Goal: Task Accomplishment & Management: Complete application form

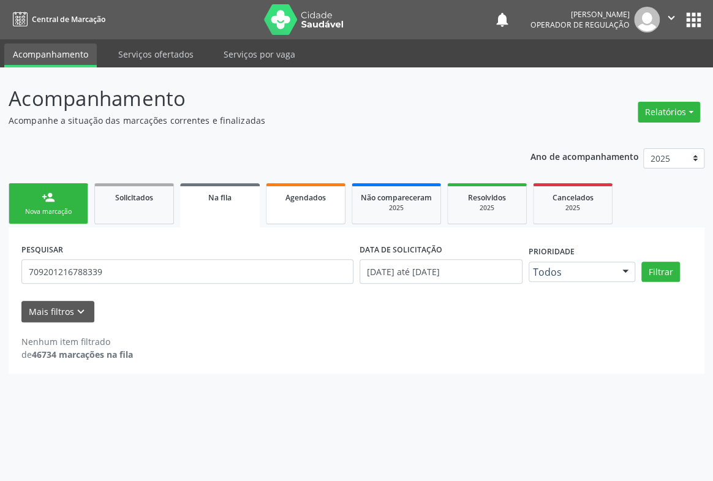
click at [310, 200] on span "Agendados" at bounding box center [305, 197] width 40 height 10
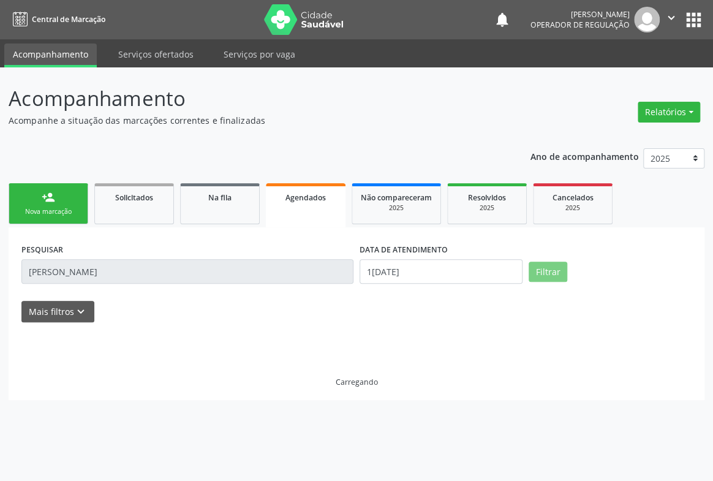
click at [78, 272] on input "MARIA GI" at bounding box center [187, 271] width 332 height 24
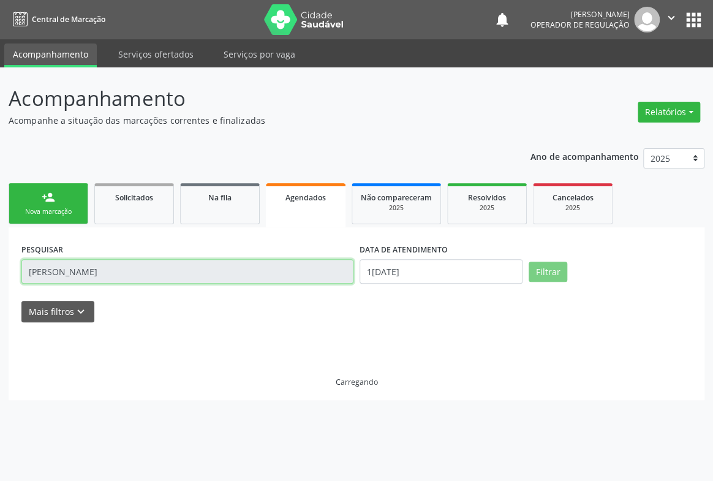
click at [77, 271] on input "MARIA GI" at bounding box center [187, 271] width 332 height 24
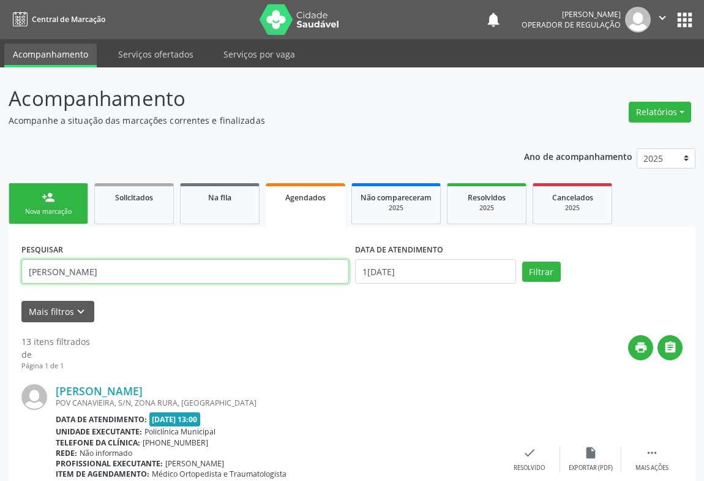
click at [87, 268] on input "MARIA GI" at bounding box center [185, 271] width 328 height 24
type input "M"
type input "709801039501495"
click at [522, 261] on button "Filtrar" at bounding box center [541, 271] width 39 height 21
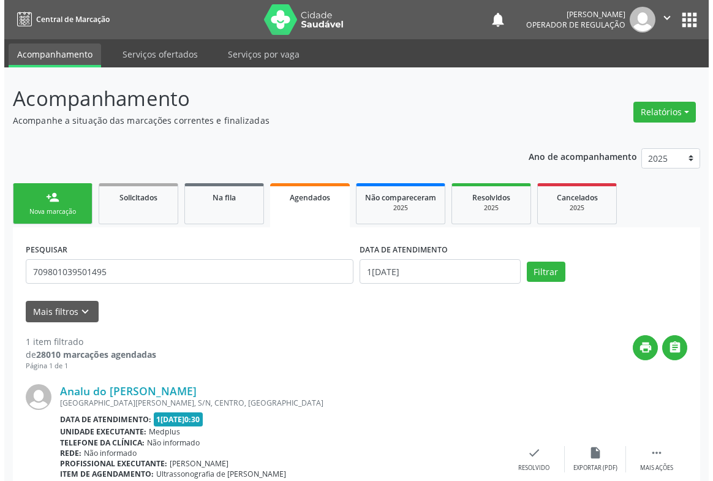
scroll to position [86, 0]
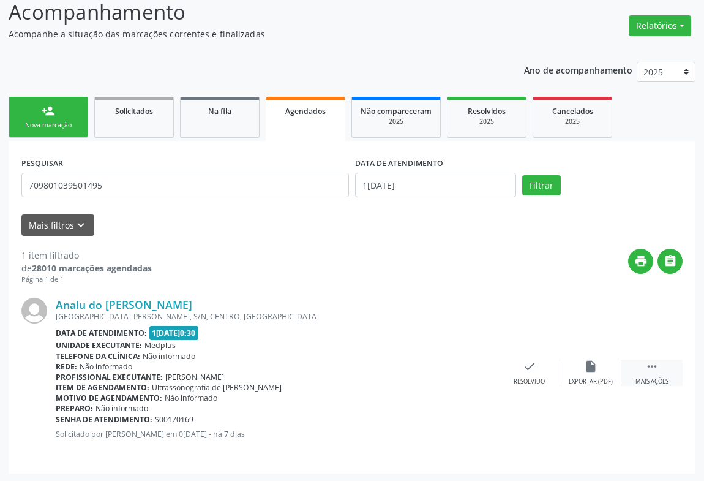
click at [653, 368] on icon "" at bounding box center [651, 365] width 13 height 13
click at [466, 365] on icon "cancel" at bounding box center [468, 365] width 13 height 13
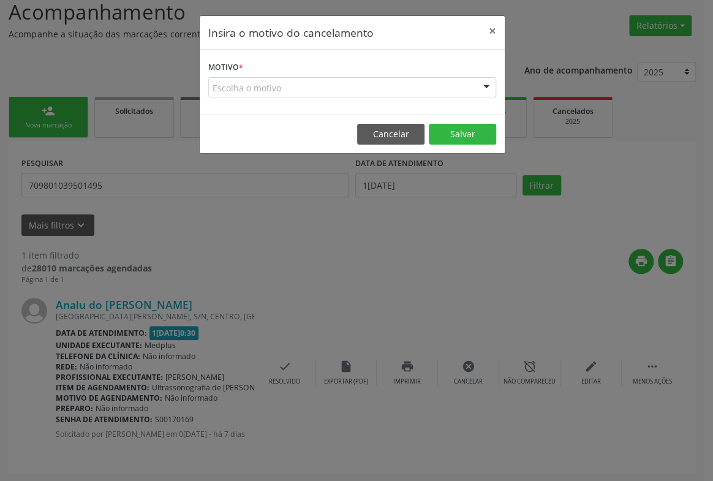
click at [443, 89] on div "Escolha o motivo" at bounding box center [352, 87] width 288 height 21
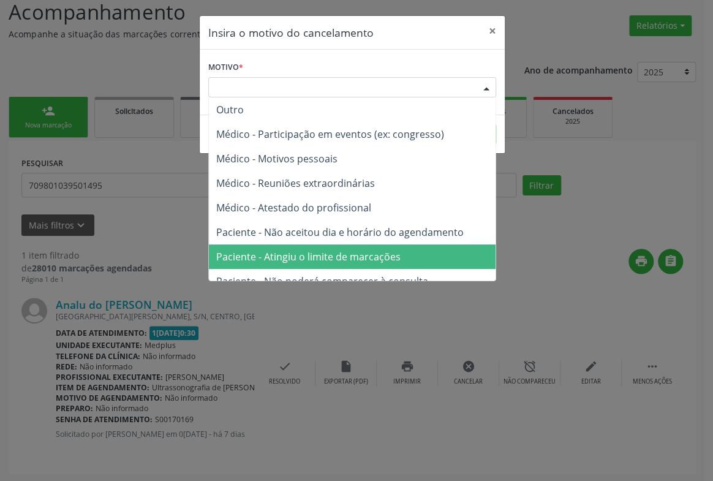
click at [375, 250] on span "Paciente - Atingiu o limite de marcações" at bounding box center [308, 256] width 184 height 13
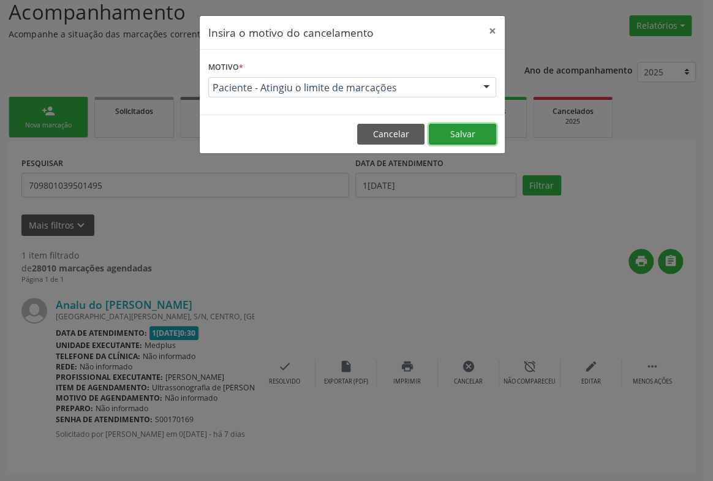
click at [463, 128] on button "Salvar" at bounding box center [462, 134] width 67 height 21
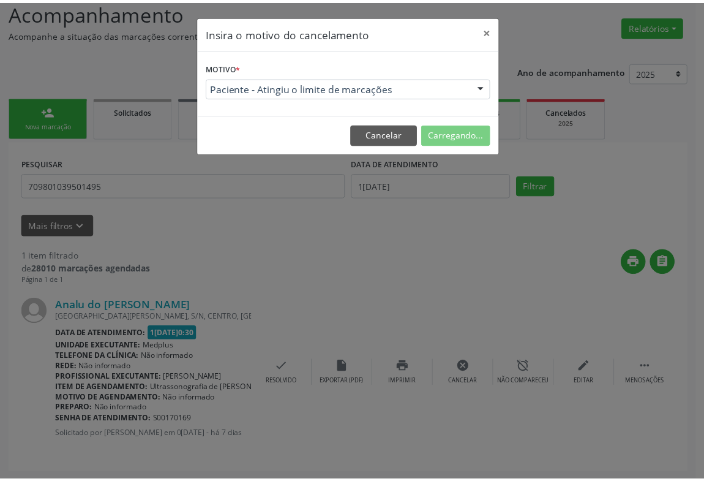
scroll to position [0, 0]
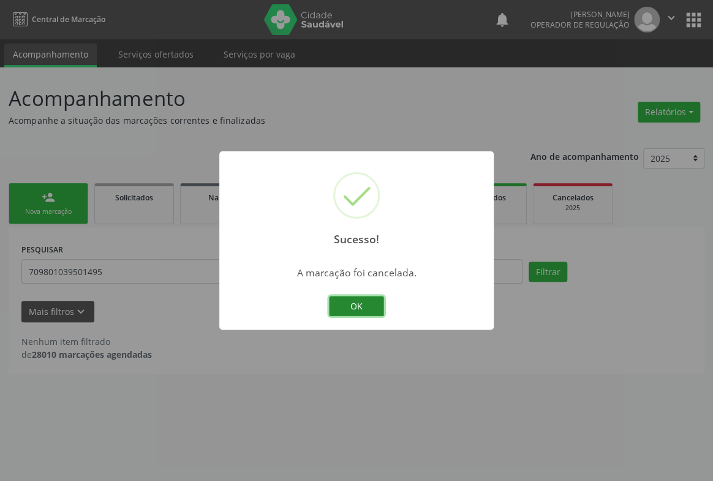
click at [349, 308] on button "OK" at bounding box center [356, 306] width 55 height 21
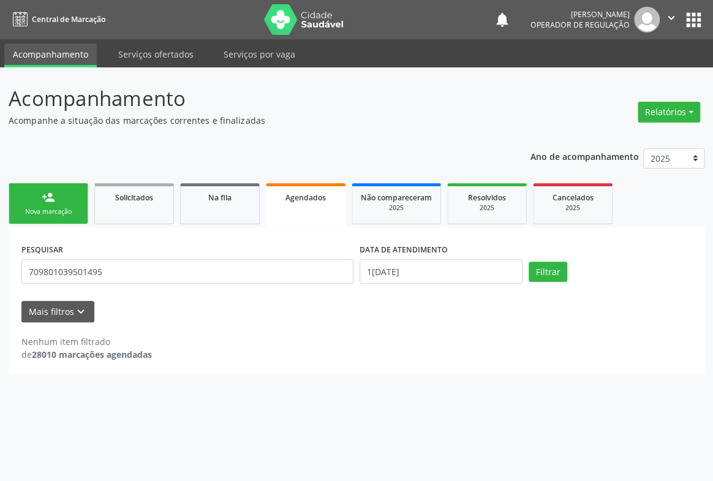
click at [45, 206] on link "person_add Nova marcação" at bounding box center [49, 203] width 80 height 41
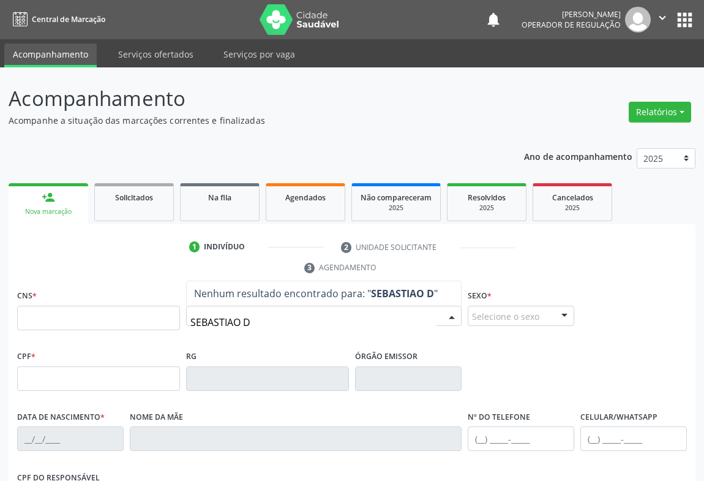
type input "SEBASTIAO DE"
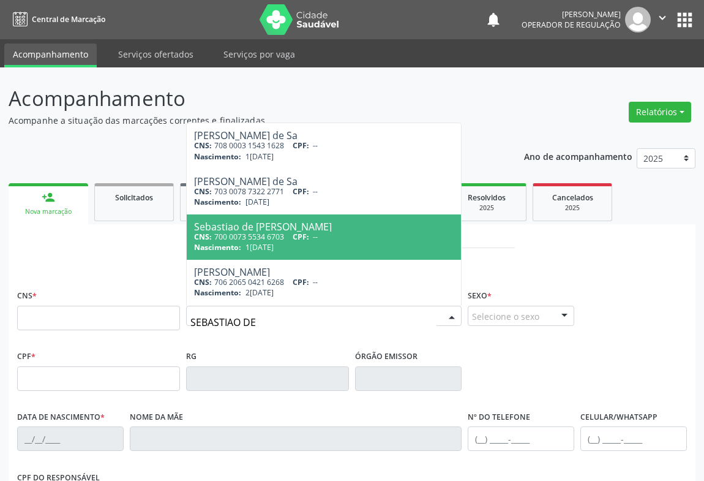
click at [303, 233] on span "CPF:" at bounding box center [301, 236] width 17 height 10
type input "700 0073 5534 6703"
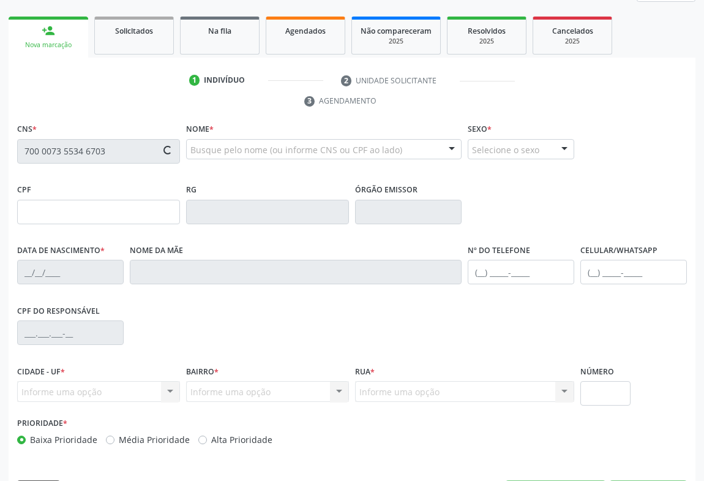
type input "2005199648"
type input "12/05/1962"
type input "(74) 99116-7066"
type input "263.490.511-49"
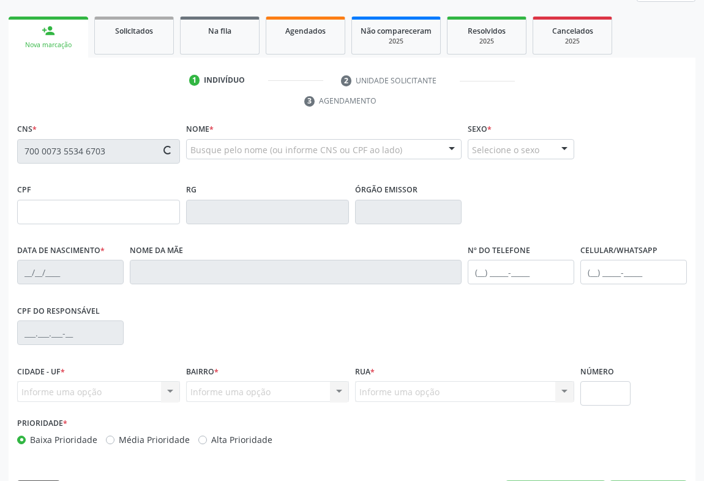
type input "91"
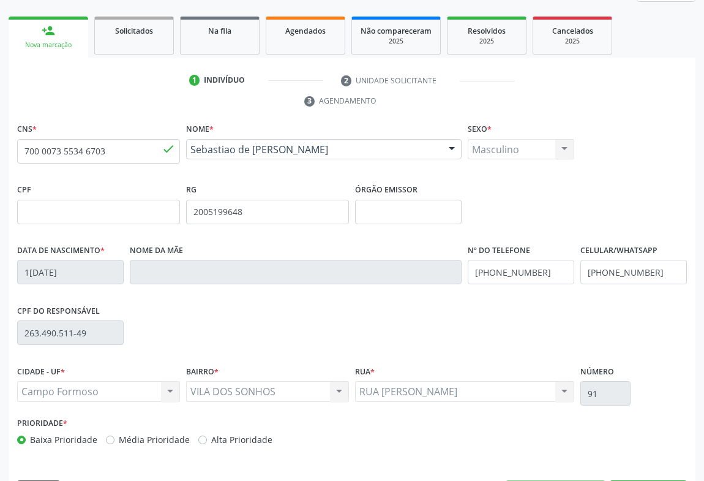
scroll to position [203, 0]
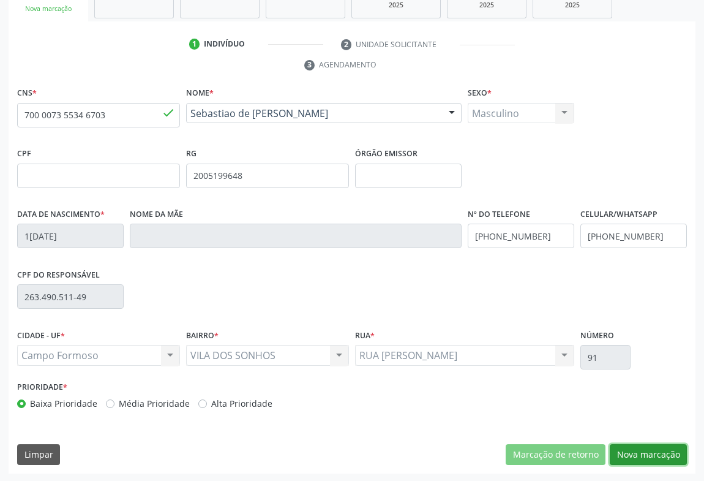
click at [644, 454] on button "Nova marcação" at bounding box center [648, 454] width 77 height 21
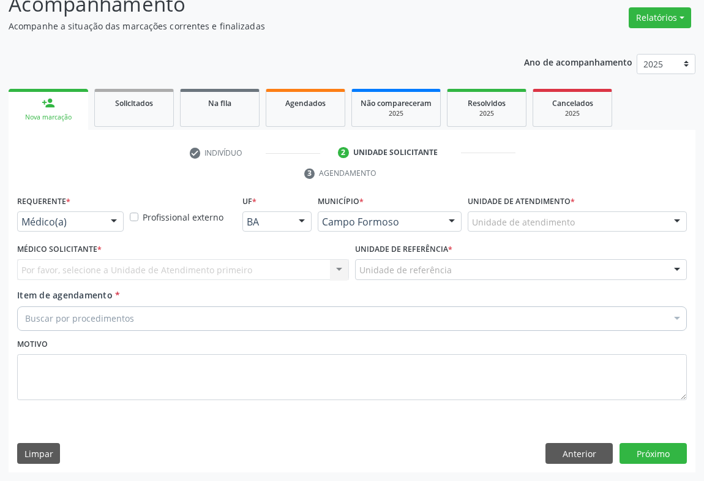
scroll to position [93, 0]
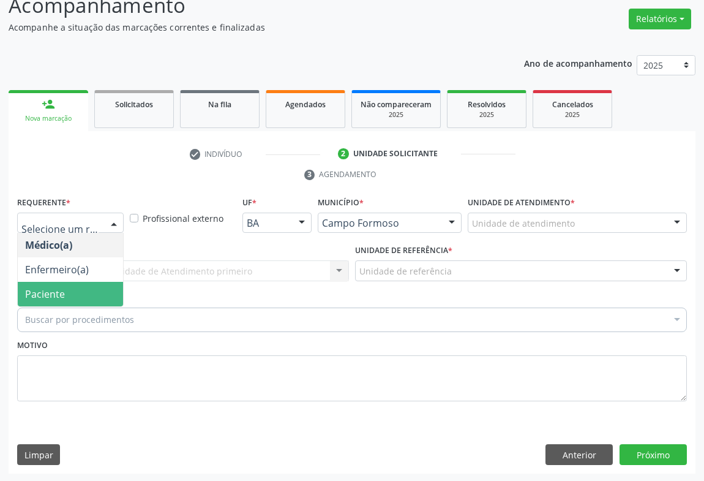
click at [55, 290] on span "Paciente" at bounding box center [45, 293] width 40 height 13
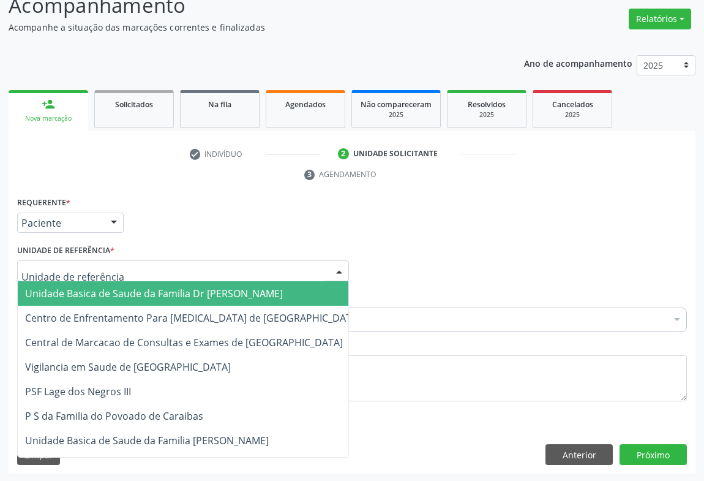
click at [92, 261] on div at bounding box center [183, 270] width 332 height 21
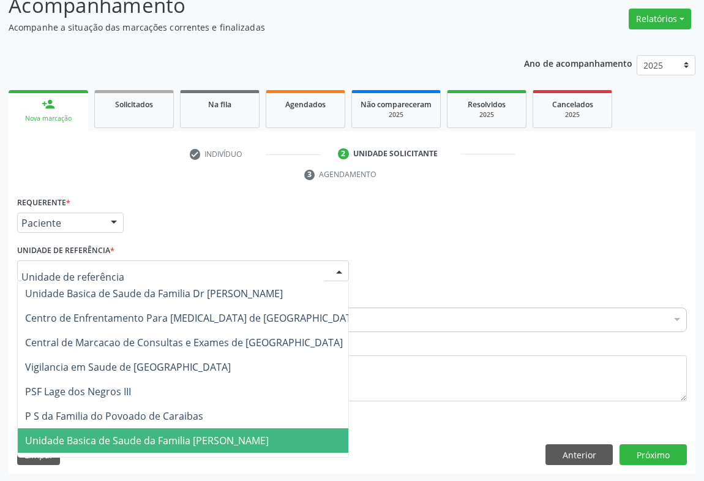
click at [105, 444] on span "Unidade Basica de Saude da Familia [PERSON_NAME]" at bounding box center [147, 439] width 244 height 13
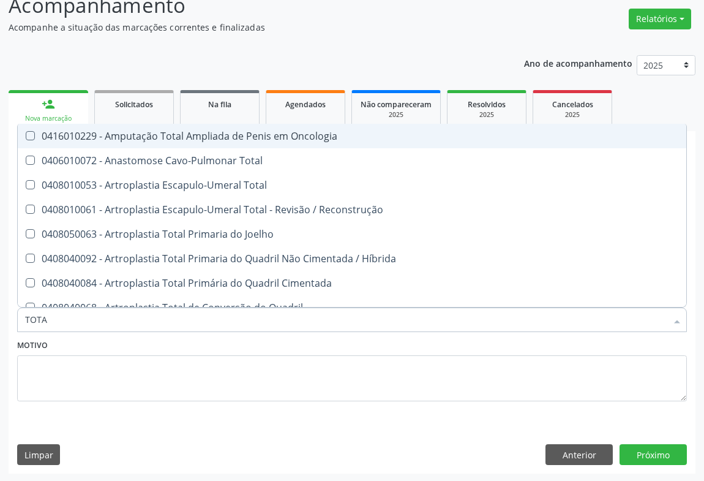
type input "TOTAL"
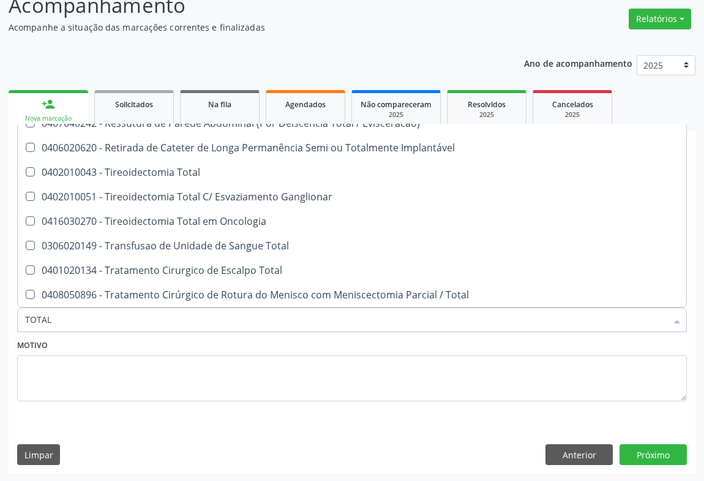
scroll to position [1996, 0]
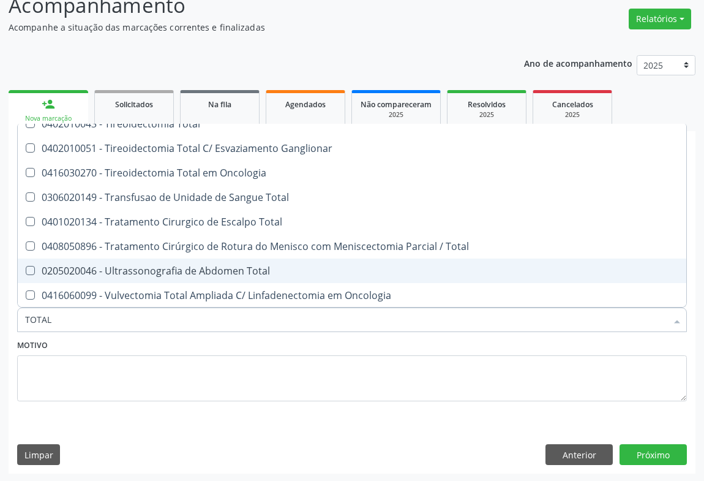
click at [229, 269] on div "0205020046 - Ultrassonografia de Abdomen Total" at bounding box center [352, 271] width 654 height 10
checkbox Total "true"
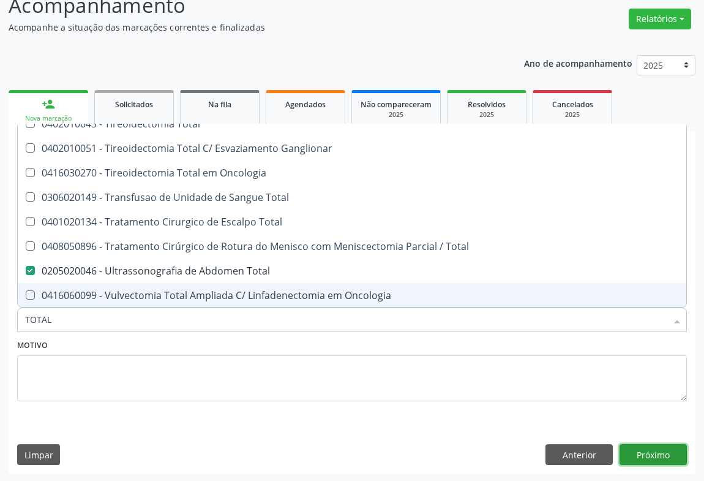
click at [642, 457] on button "Próximo" at bounding box center [653, 454] width 67 height 21
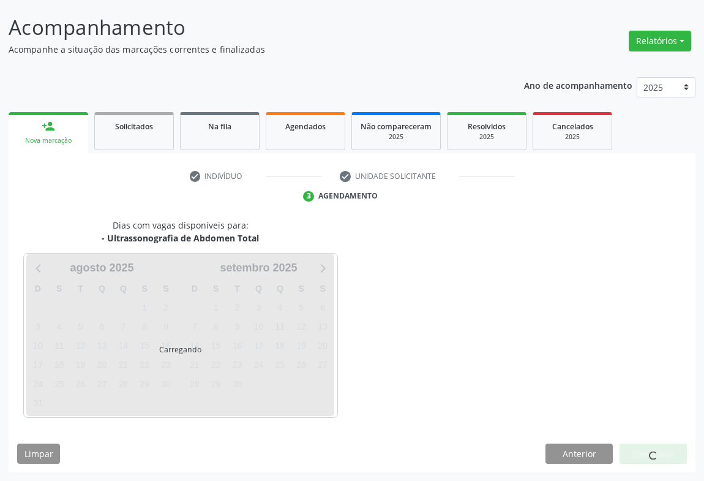
scroll to position [0, 0]
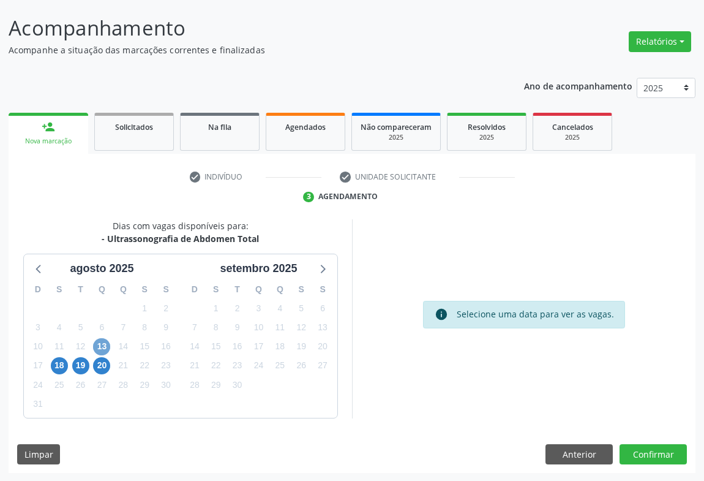
click at [104, 350] on span "13" at bounding box center [101, 346] width 17 height 17
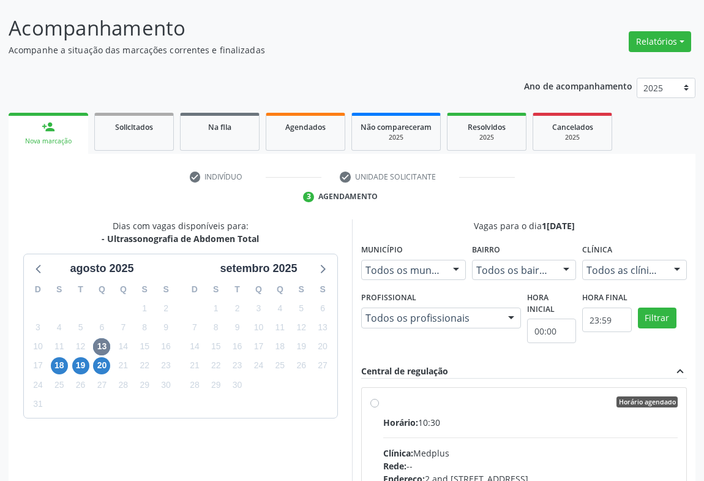
click at [379, 407] on input "Horário agendado Horário: 10:30 Clínica: Medplus Rede: -- Endereço: 2 and S 204…" at bounding box center [374, 401] width 9 height 11
radio input "true"
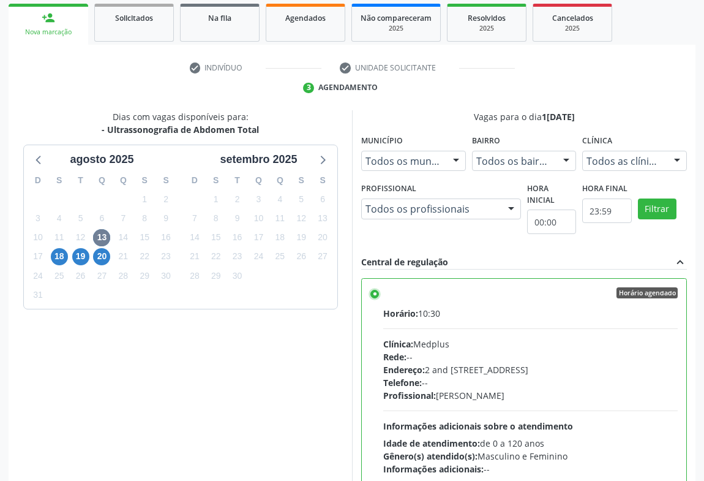
scroll to position [276, 0]
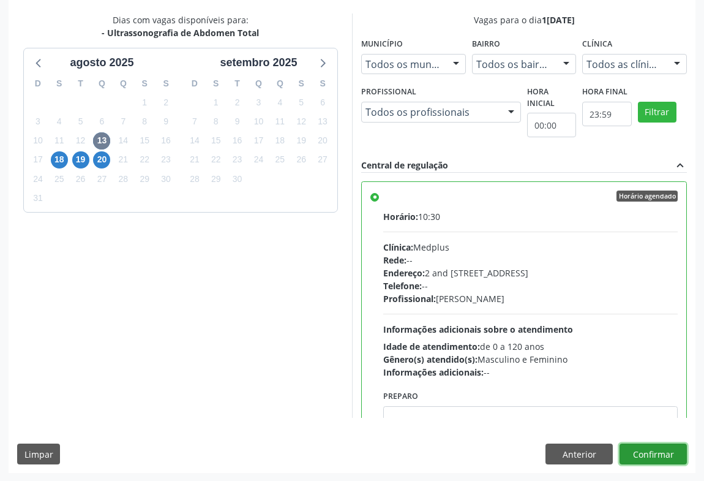
click at [667, 457] on button "Confirmar" at bounding box center [653, 453] width 67 height 21
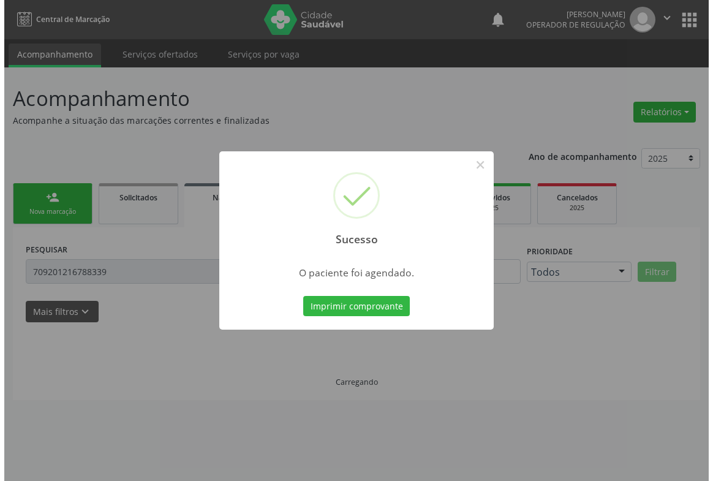
scroll to position [0, 0]
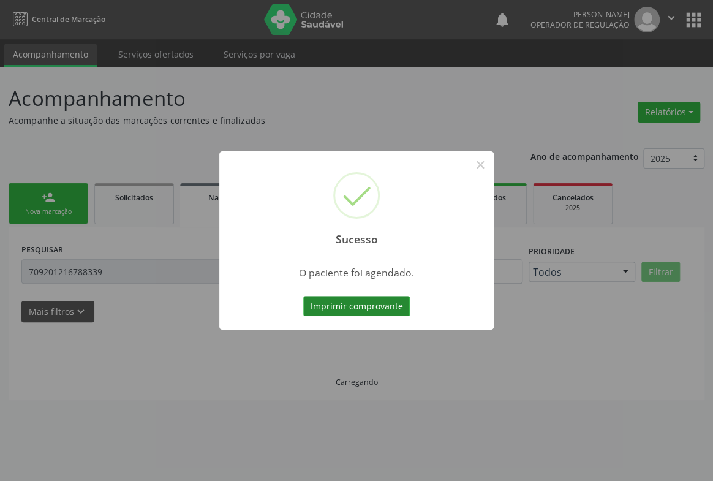
click at [345, 304] on button "Imprimir comprovante" at bounding box center [356, 306] width 107 height 21
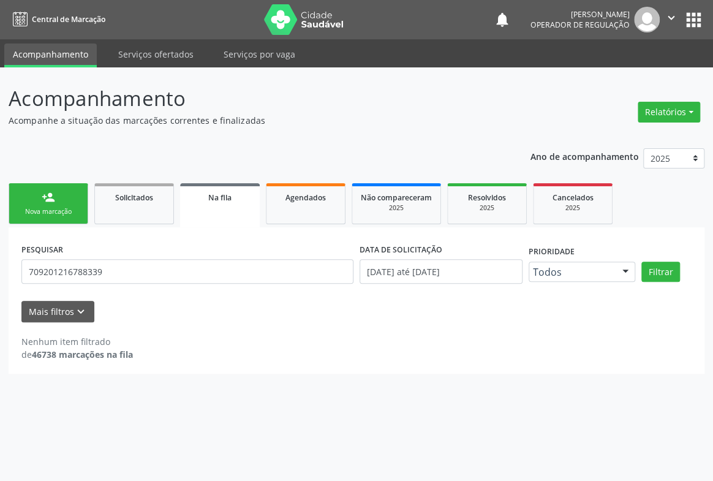
click at [669, 18] on icon "" at bounding box center [670, 17] width 13 height 13
click at [613, 79] on link "Sair" at bounding box center [639, 74] width 84 height 17
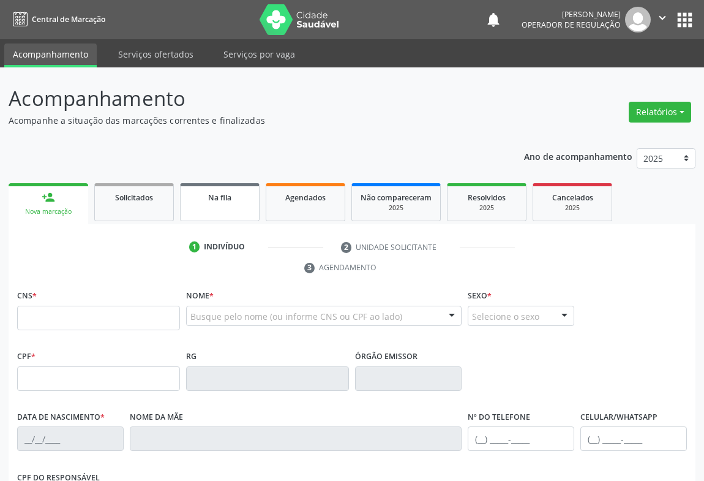
click at [233, 196] on div "Na fila" at bounding box center [219, 196] width 61 height 13
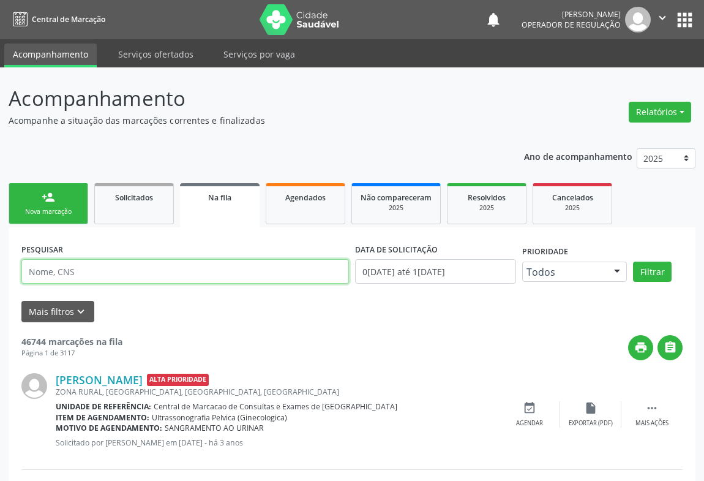
click at [69, 264] on input "text" at bounding box center [185, 271] width 328 height 24
type input "707406015619471"
click at [633, 261] on button "Filtrar" at bounding box center [652, 271] width 39 height 21
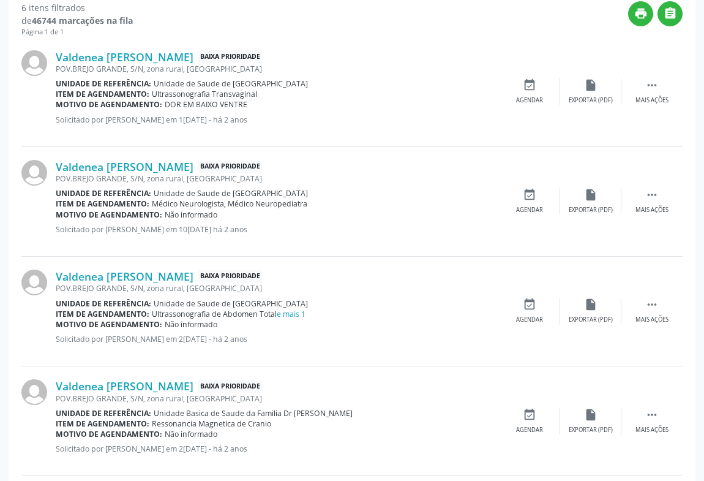
scroll to position [568, 0]
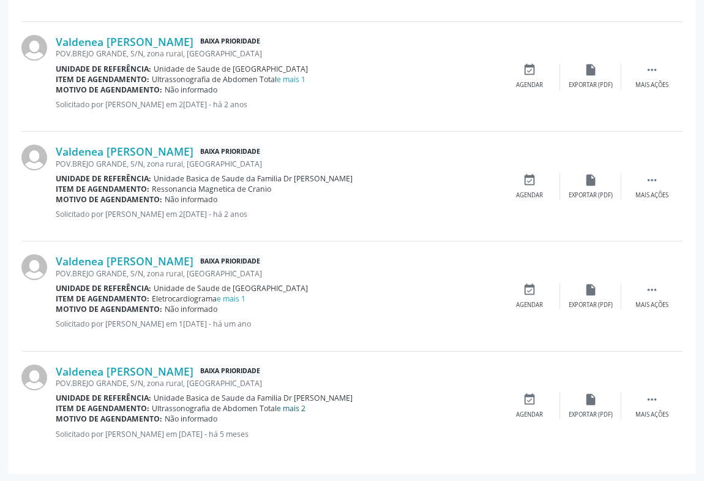
click at [294, 407] on link "e mais 2" at bounding box center [291, 408] width 29 height 10
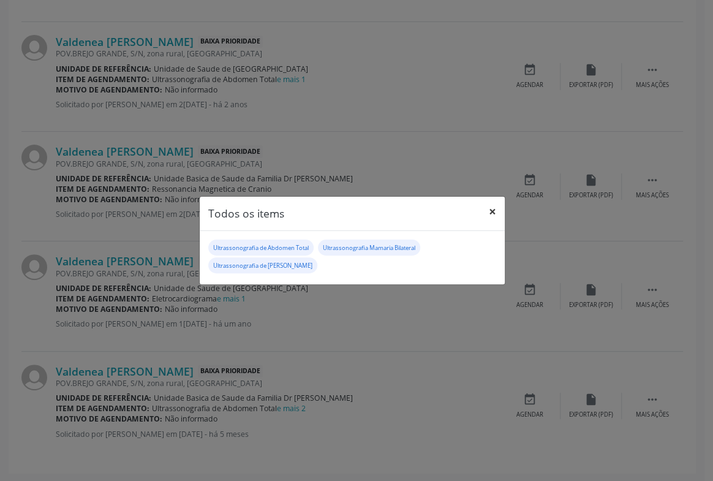
click at [490, 214] on button "×" at bounding box center [492, 212] width 24 height 30
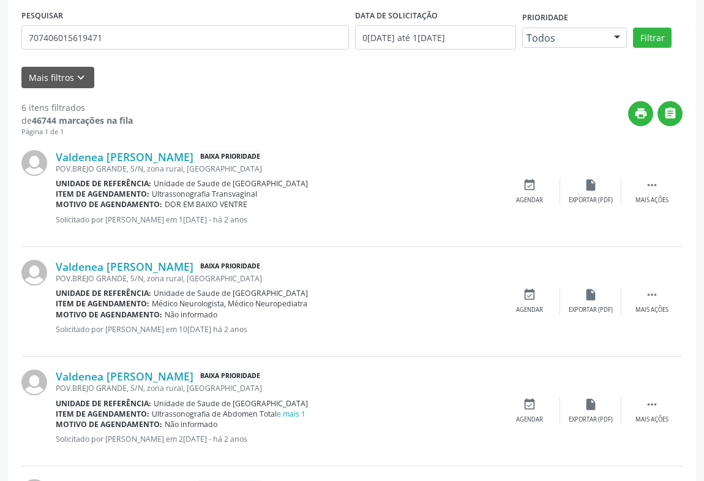
scroll to position [0, 0]
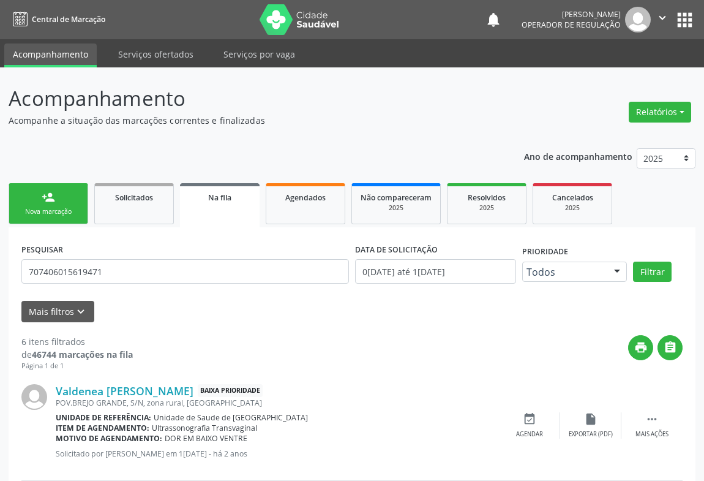
click at [40, 208] on div "Nova marcação" at bounding box center [48, 211] width 61 height 9
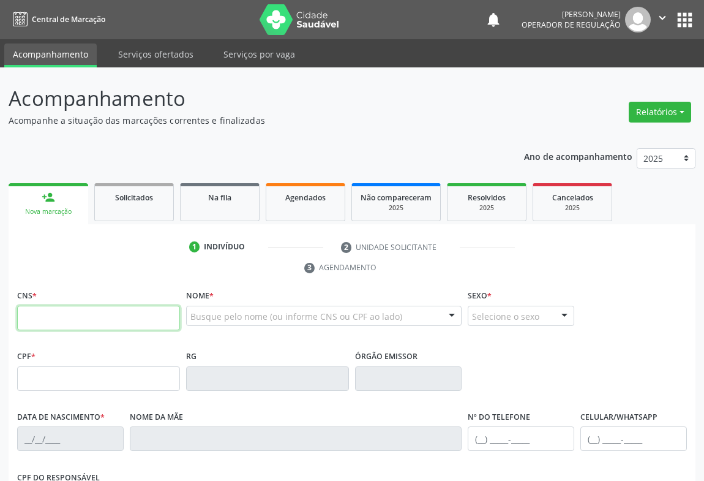
click at [58, 321] on input "text" at bounding box center [98, 317] width 163 height 24
type input "707 4060 1561 9471"
type input "0489245390"
type input "31/[DATE]"
type input "[PHONE_NUMBER]"
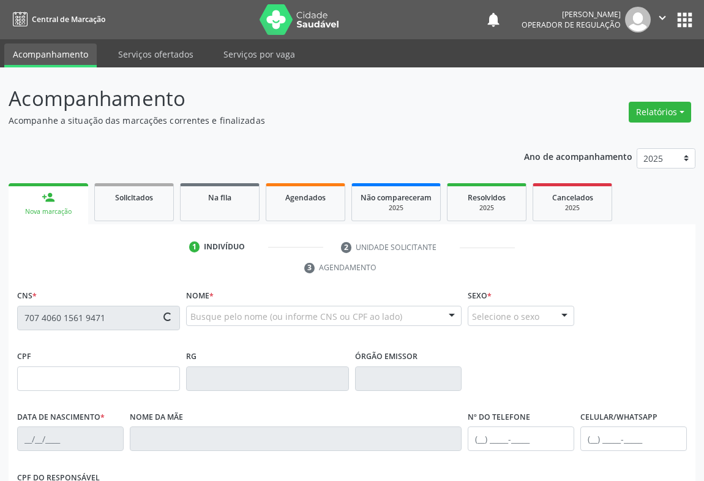
type input "[PHONE_NUMBER]"
type input "S/N"
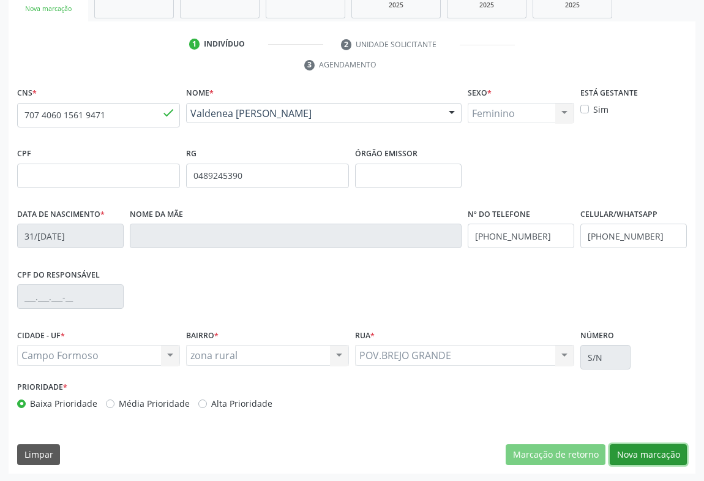
click at [661, 447] on button "Nova marcação" at bounding box center [648, 454] width 77 height 21
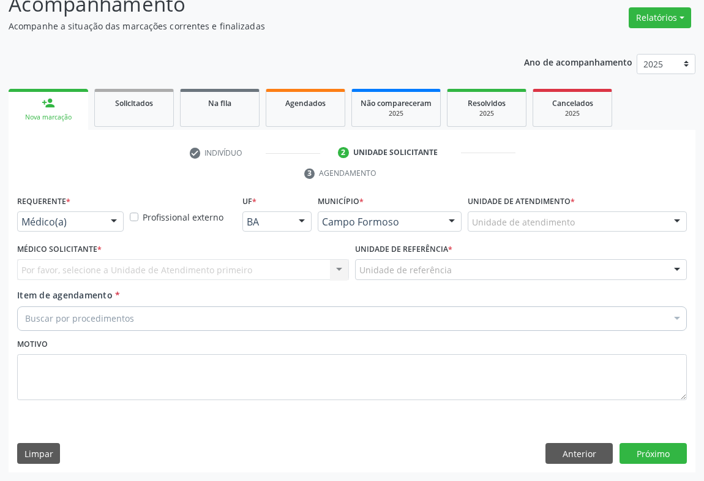
scroll to position [93, 0]
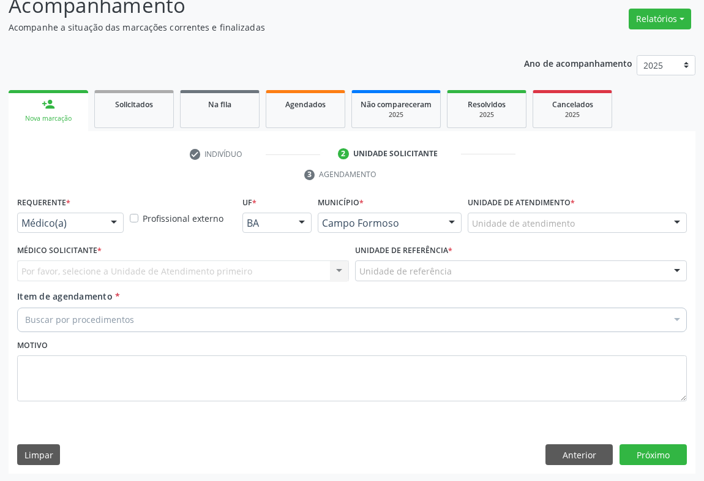
click at [110, 220] on div at bounding box center [114, 223] width 18 height 21
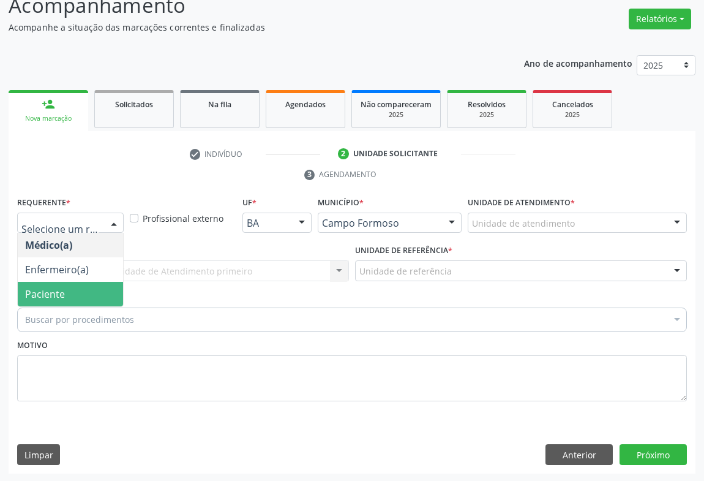
drag, startPoint x: 61, startPoint y: 293, endPoint x: 75, endPoint y: 287, distance: 15.4
click at [61, 293] on span "Paciente" at bounding box center [45, 293] width 40 height 13
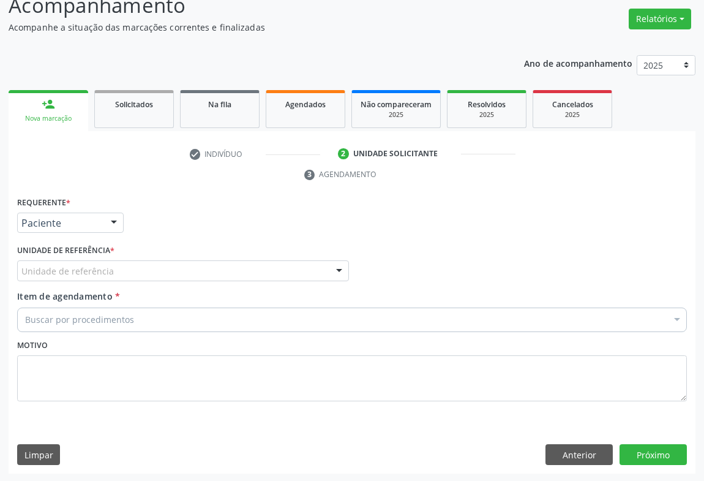
drag, startPoint x: 120, startPoint y: 269, endPoint x: 122, endPoint y: 327, distance: 58.2
click at [120, 274] on div "Unidade de referência" at bounding box center [183, 270] width 332 height 21
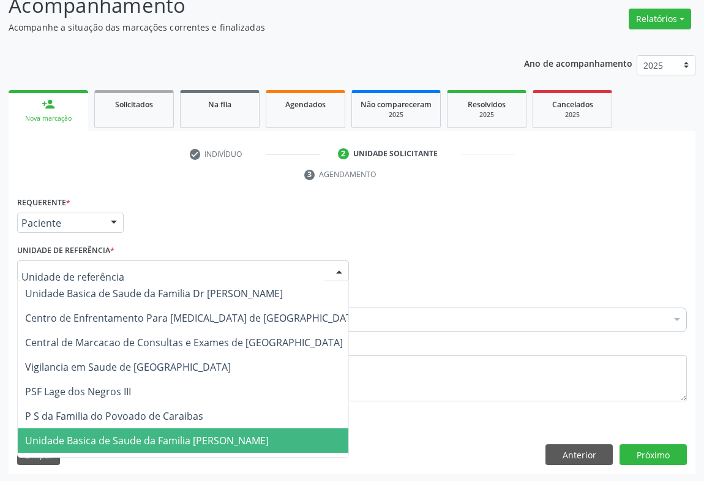
click at [133, 440] on span "Unidade Basica de Saude da Familia [PERSON_NAME]" at bounding box center [147, 439] width 244 height 13
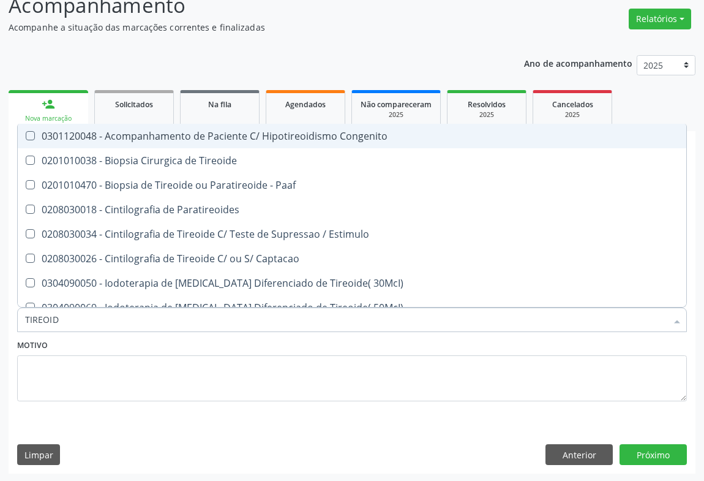
type input "TIREOIDE"
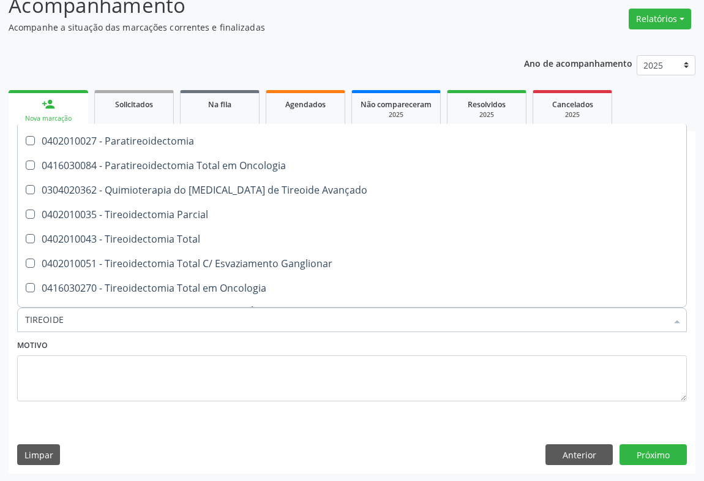
scroll to position [233, 0]
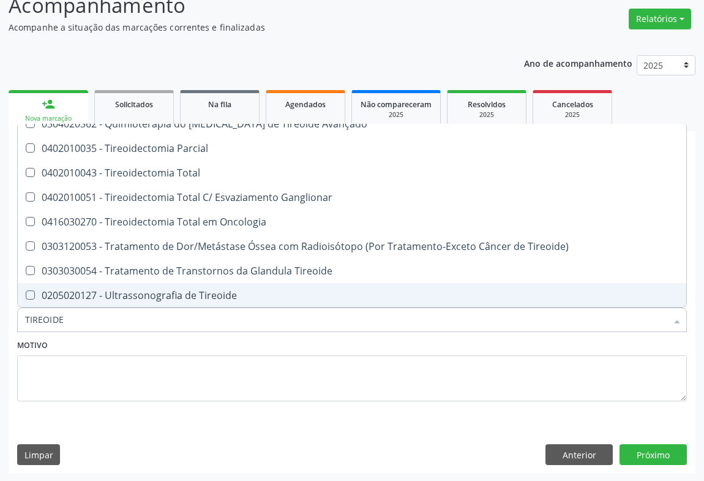
click at [225, 290] on div "0205020127 - Ultrassonografia de Tireoide" at bounding box center [352, 295] width 654 height 10
checkbox Tireoide "true"
click at [644, 446] on button "Próximo" at bounding box center [653, 454] width 67 height 21
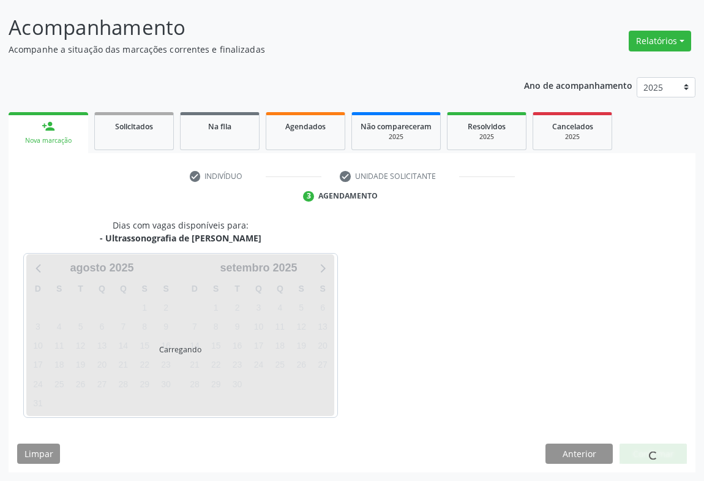
scroll to position [0, 0]
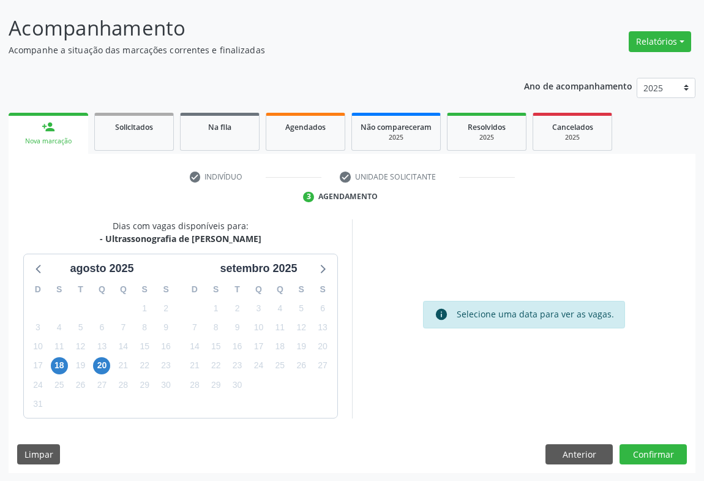
click at [50, 367] on div "18" at bounding box center [58, 365] width 21 height 19
click at [62, 369] on span "18" at bounding box center [59, 365] width 17 height 17
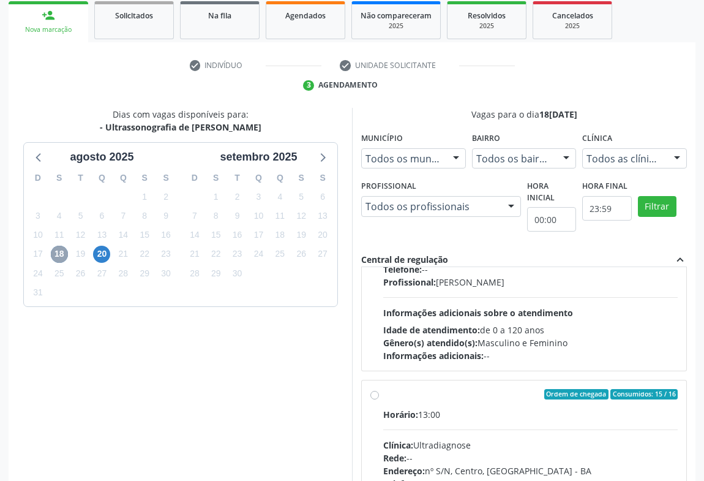
scroll to position [167, 0]
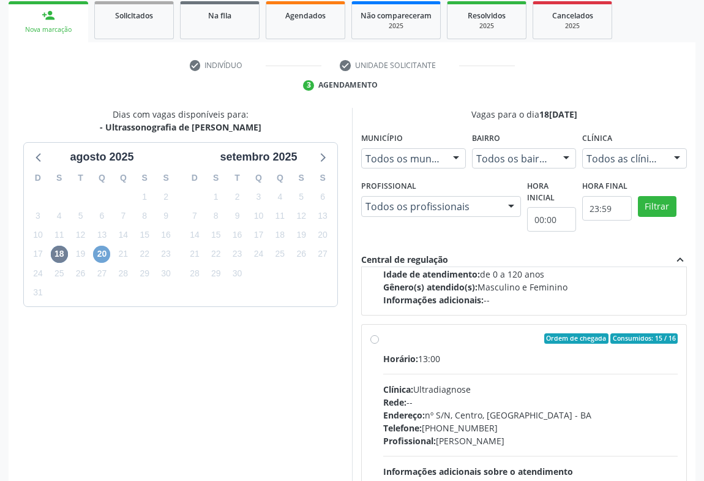
click at [103, 251] on span "20" at bounding box center [101, 253] width 17 height 17
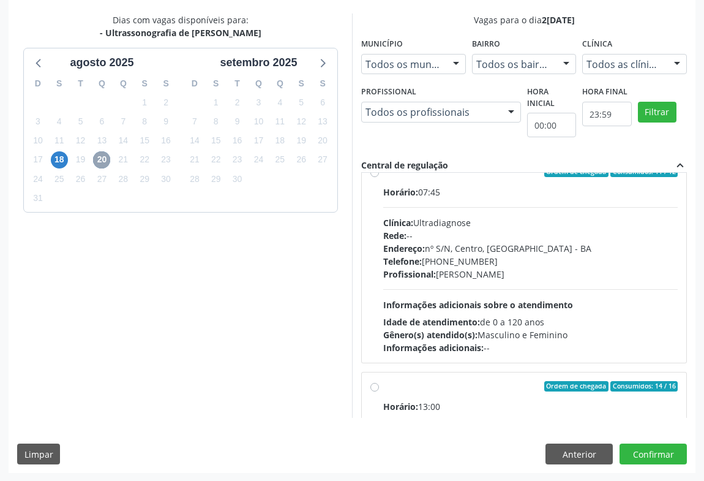
scroll to position [0, 0]
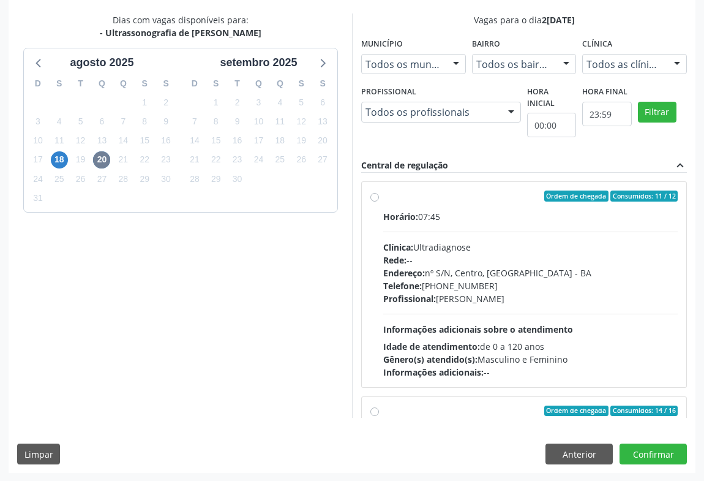
click at [560, 287] on div "Telefone: [PHONE_NUMBER]" at bounding box center [530, 285] width 294 height 13
click at [379, 201] on input "Ordem de chegada Consumidos: 11 / 12 Horário: 07:45 Clínica: Ultradiagnose Rede…" at bounding box center [374, 195] width 9 height 11
radio input "true"
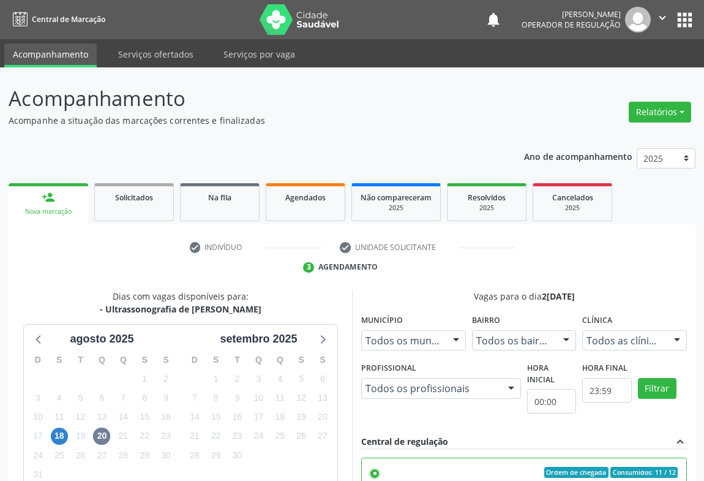
click at [662, 13] on icon "" at bounding box center [662, 17] width 13 height 13
click at [613, 77] on link "Sair" at bounding box center [631, 74] width 84 height 17
